Goal: Find contact information: Find contact information

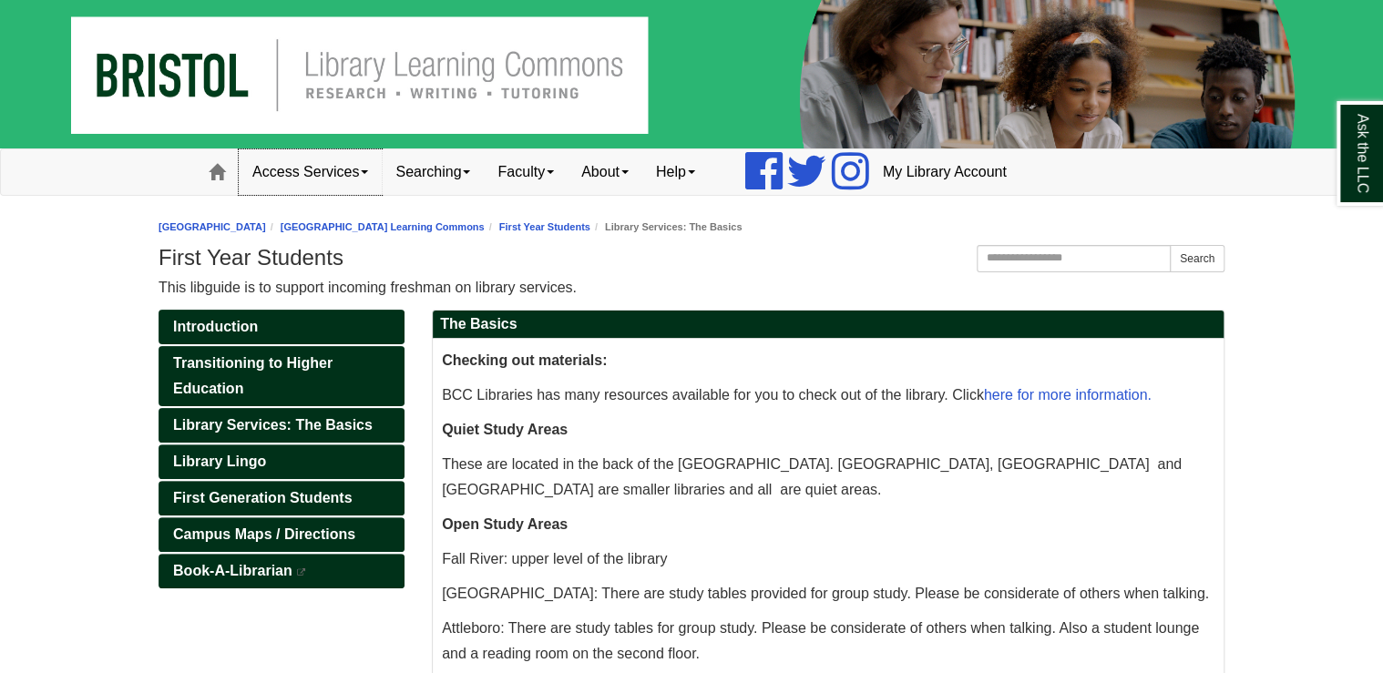
click at [323, 168] on link "Access Services" at bounding box center [310, 172] width 143 height 46
click at [302, 230] on link "Chromebooks" at bounding box center [334, 231] width 189 height 21
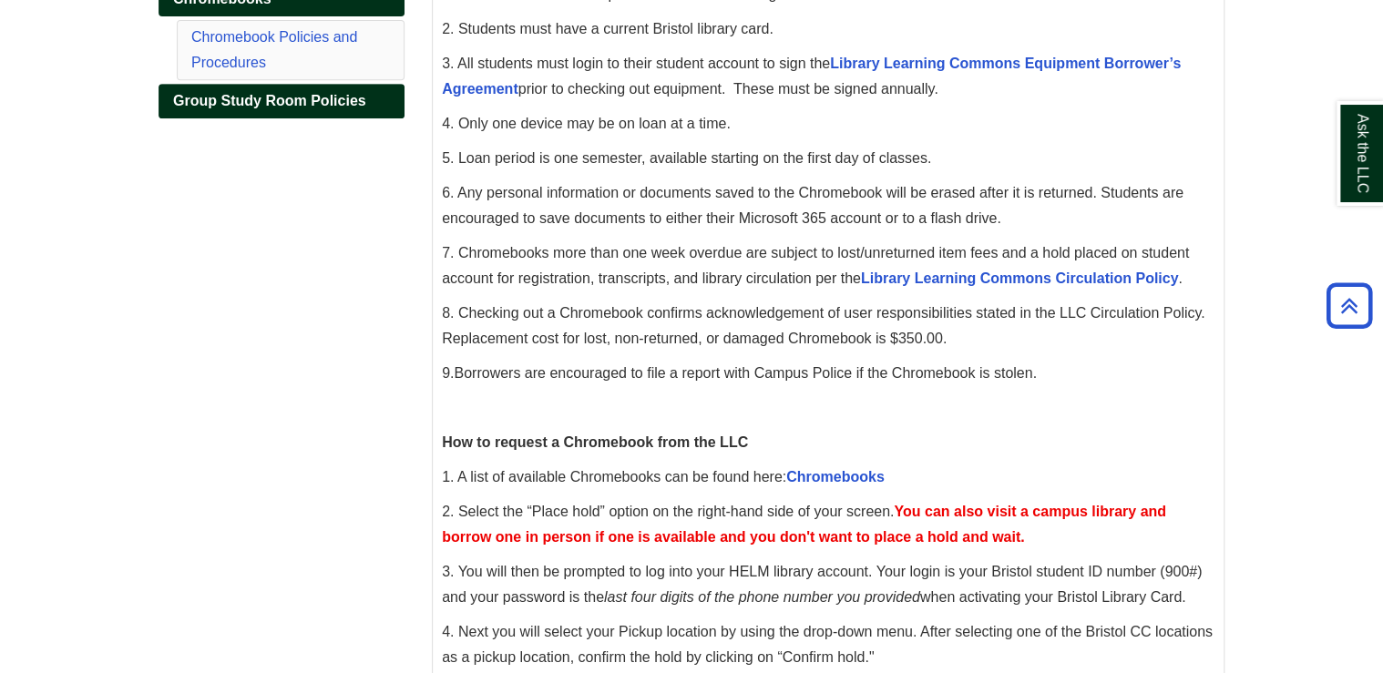
scroll to position [244, 0]
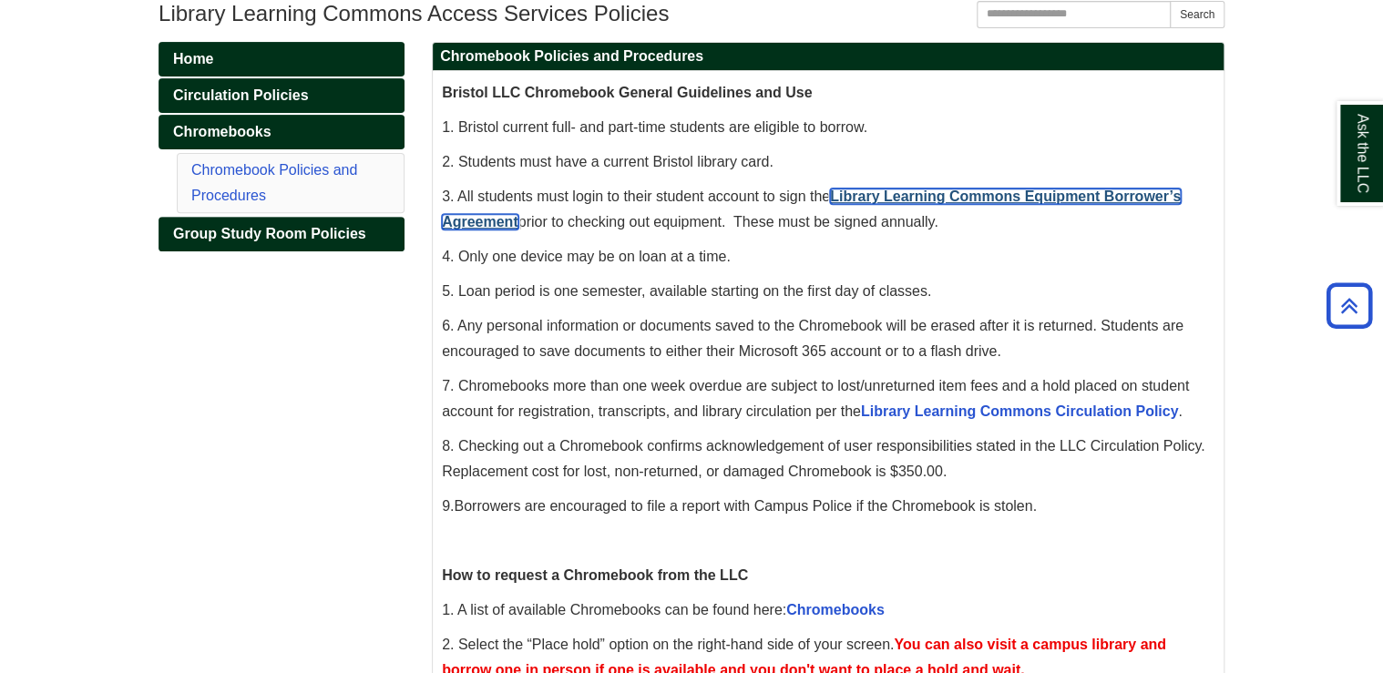
click at [896, 194] on link "Library Learning Commons Equipment Borrower’s Agreement" at bounding box center [811, 209] width 739 height 41
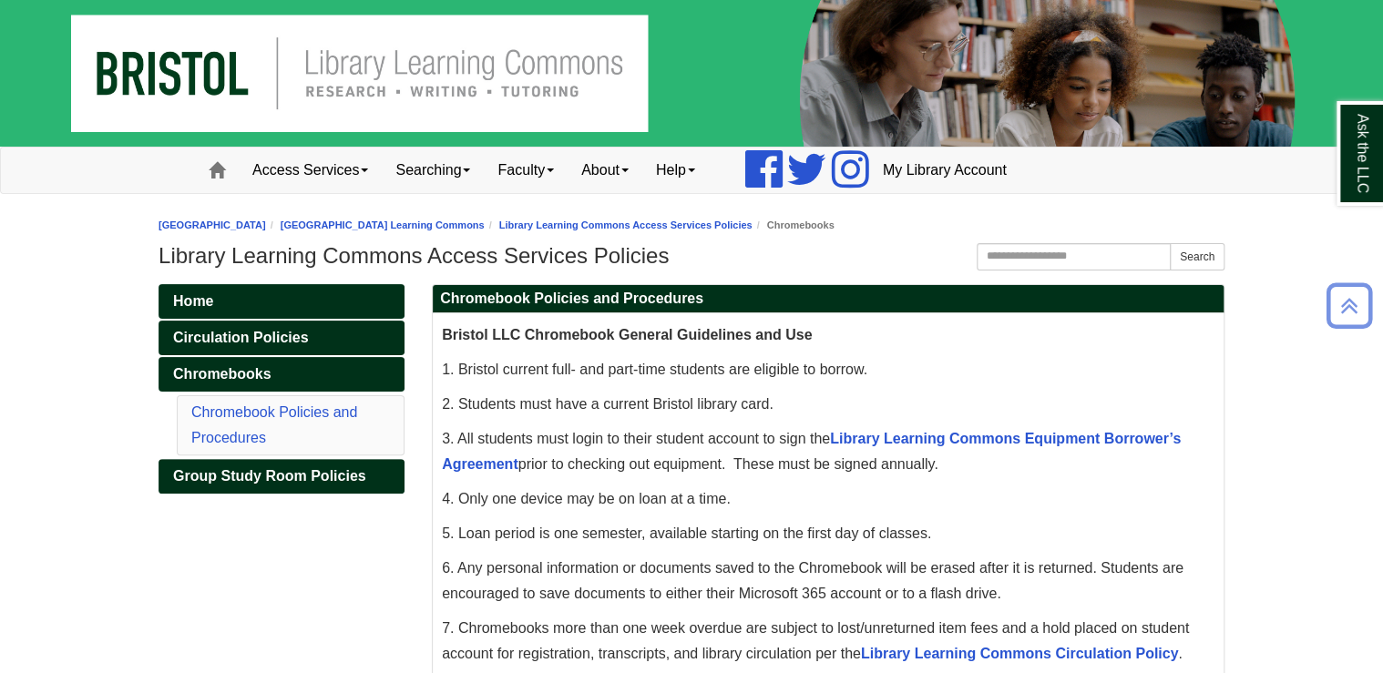
scroll to position [0, 0]
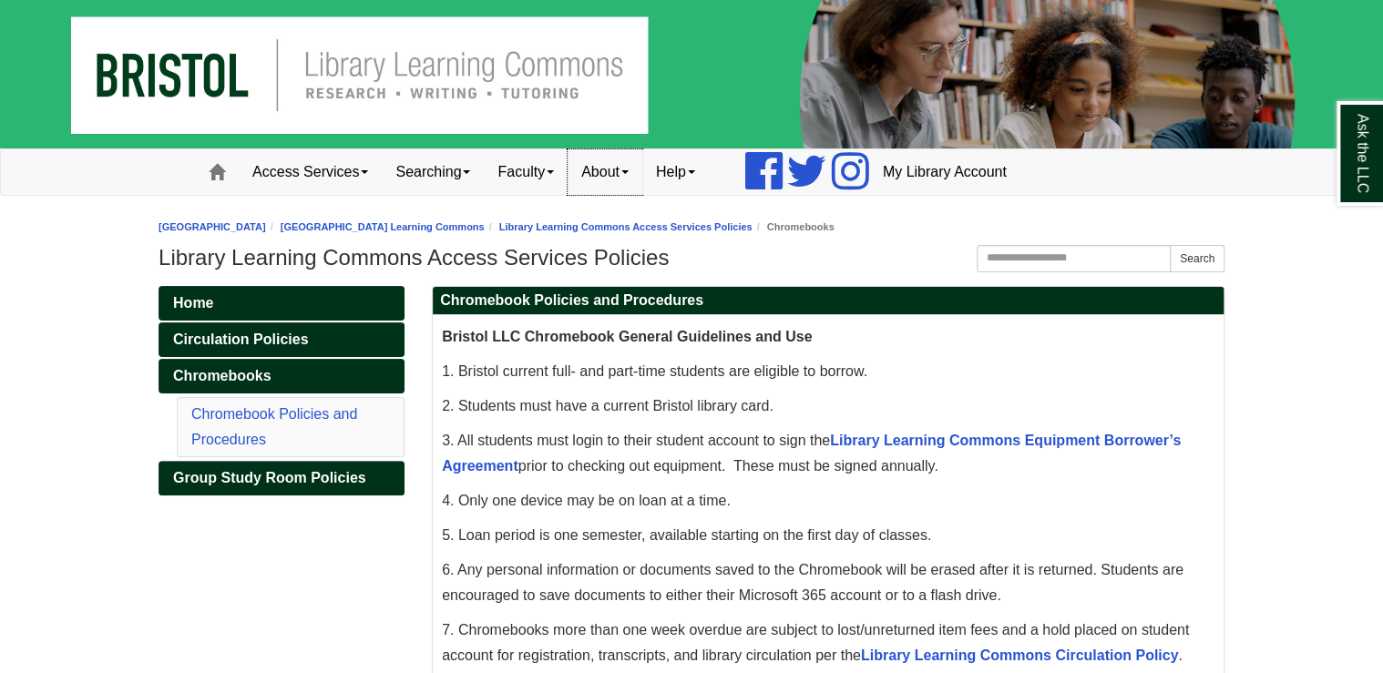
click at [635, 165] on link "About" at bounding box center [604, 172] width 75 height 46
click at [648, 252] on link "Staff Directory" at bounding box center [641, 252] width 146 height 21
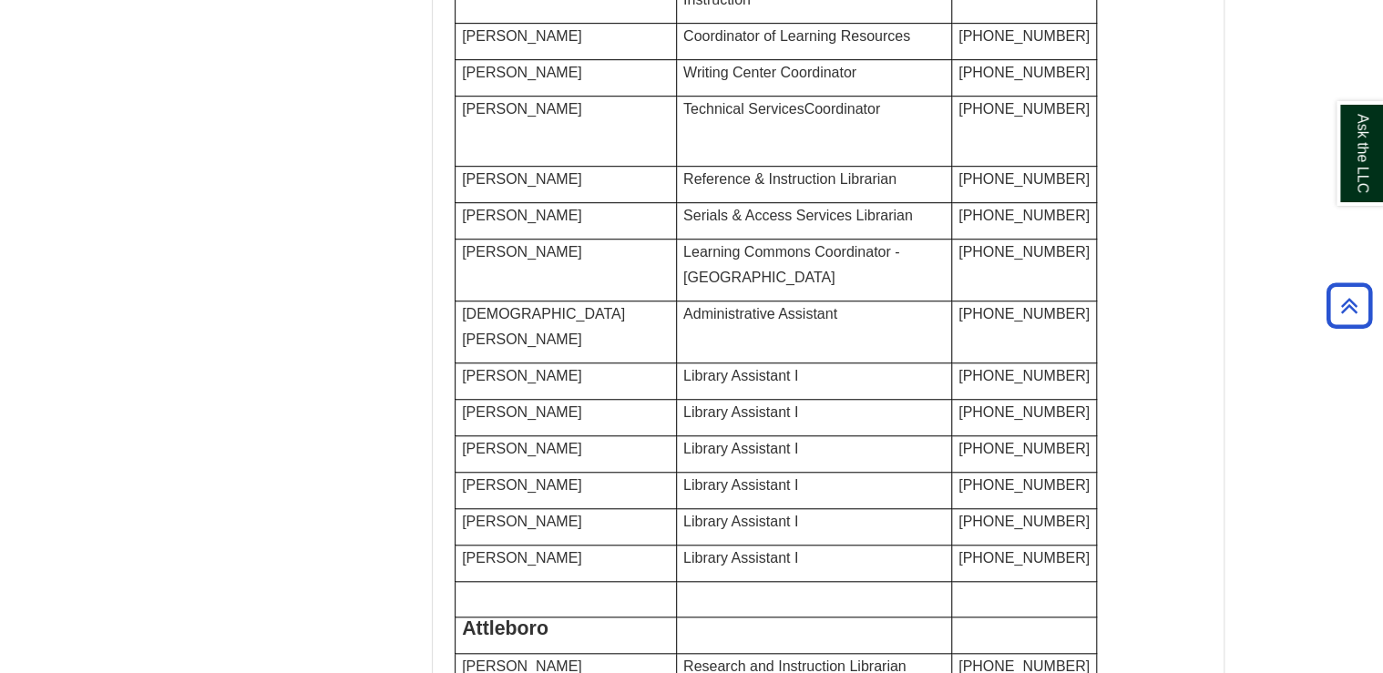
scroll to position [510, 0]
